Goal: Answer question/provide support

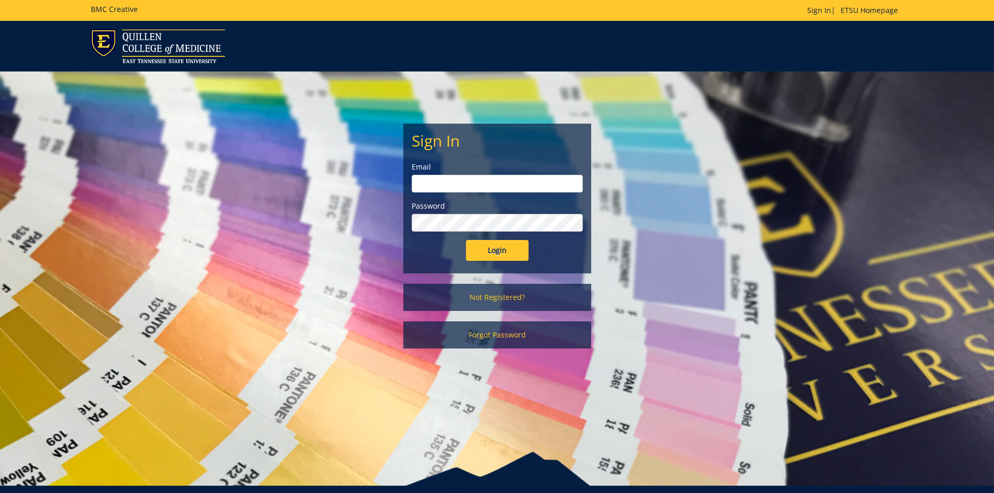
type input "[PERSON_NAME][EMAIL_ADDRESS][DOMAIN_NAME]"
click at [505, 245] on input "Login" at bounding box center [497, 250] width 63 height 21
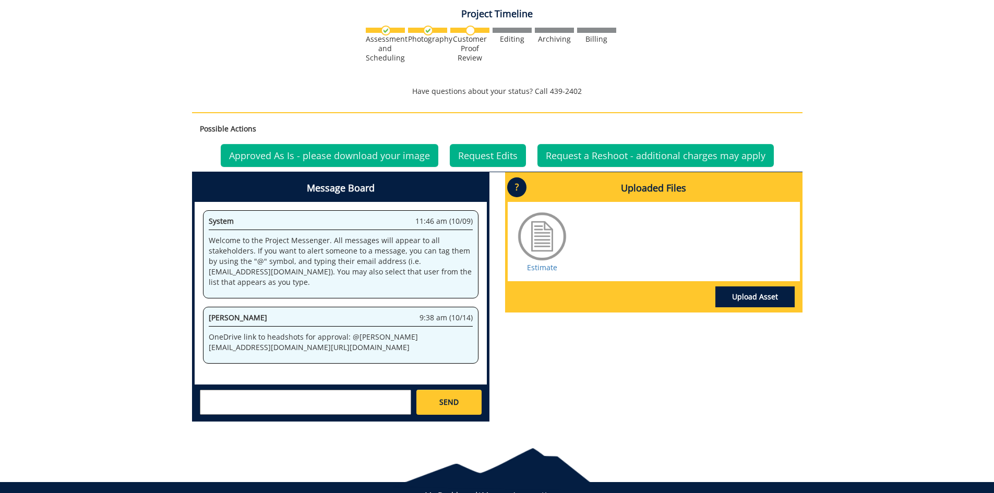
scroll to position [393, 0]
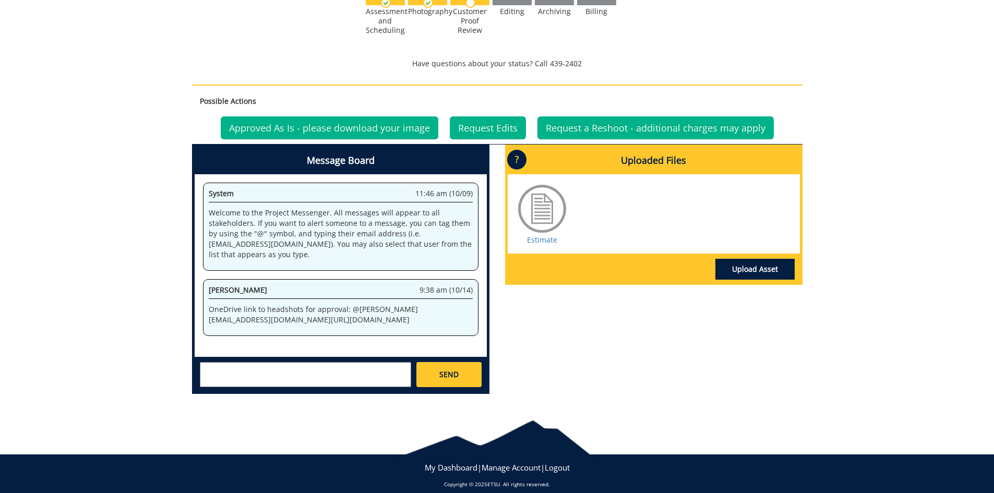
click at [323, 337] on div "System 11:46 am (10/09) Welcome to the Project Messenger. All messages will app…" at bounding box center [341, 265] width 292 height 183
click at [342, 306] on p "OneDrive link to headshots for approval: @ [PERSON_NAME][EMAIL_ADDRESS][DOMAIN_…" at bounding box center [341, 314] width 264 height 21
click at [342, 304] on p "OneDrive link to headshots for approval: @ [PERSON_NAME][EMAIL_ADDRESS][DOMAIN_…" at bounding box center [341, 314] width 264 height 21
click at [815, 376] on div "260750-A YaritzaAbdelnour-Photography: Professional Portrait Headshot [GCP: Odu…" at bounding box center [497, 59] width 994 height 687
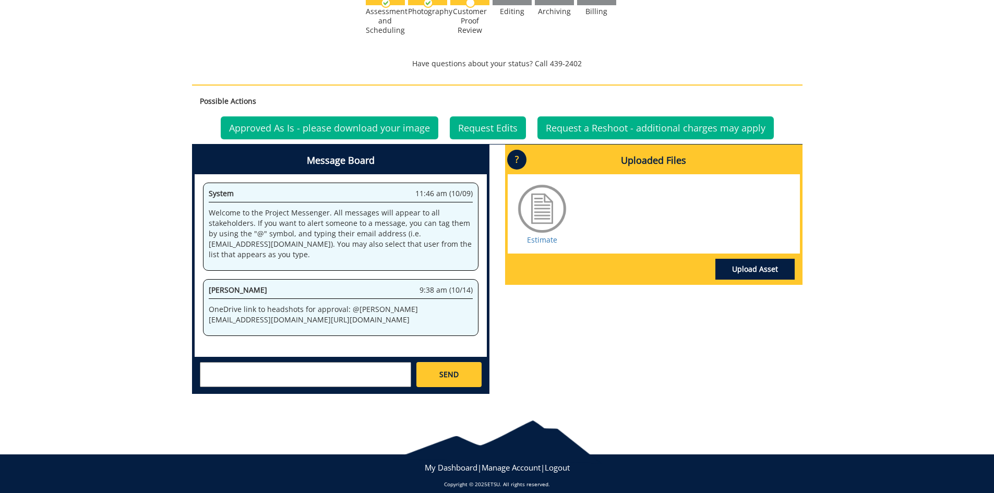
drag, startPoint x: 209, startPoint y: 293, endPoint x: 377, endPoint y: 326, distance: 171.2
click at [377, 326] on div "[PERSON_NAME] 9:38 am (10/14) OneDrive link to headshots for approval: @ [PERSO…" at bounding box center [341, 307] width 276 height 57
copy p "[URL][DOMAIN_NAME]"
click at [631, 317] on div "Message Board System 11:46 am (10/09) Welcome to the Project Messenger. All mes…" at bounding box center [497, 274] width 626 height 258
click at [264, 375] on textarea at bounding box center [305, 374] width 211 height 25
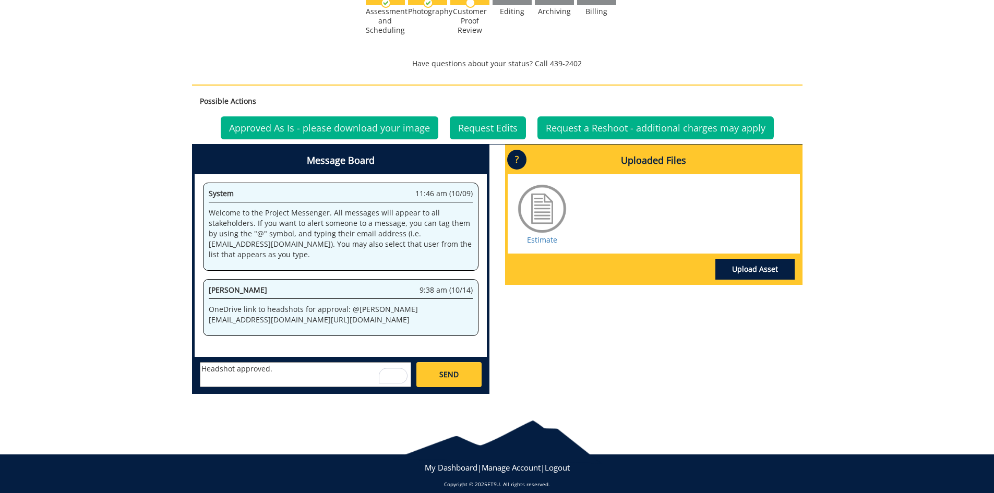
click at [300, 362] on textarea "Headshot approved." at bounding box center [305, 374] width 211 height 25
type textarea "Headshot approved. Please send me the JPG file."
click at [439, 369] on span "SEND" at bounding box center [448, 374] width 19 height 10
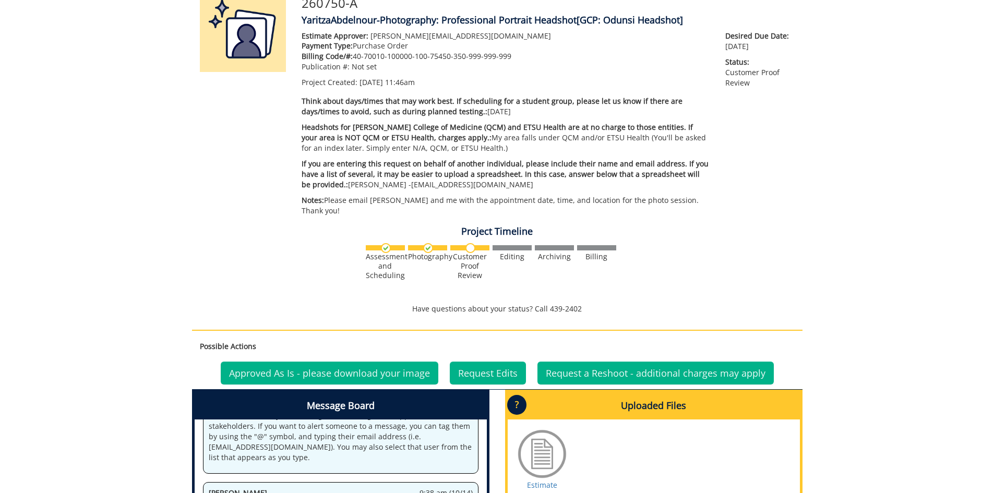
scroll to position [132, 0]
